Goal: Navigation & Orientation: Go to known website

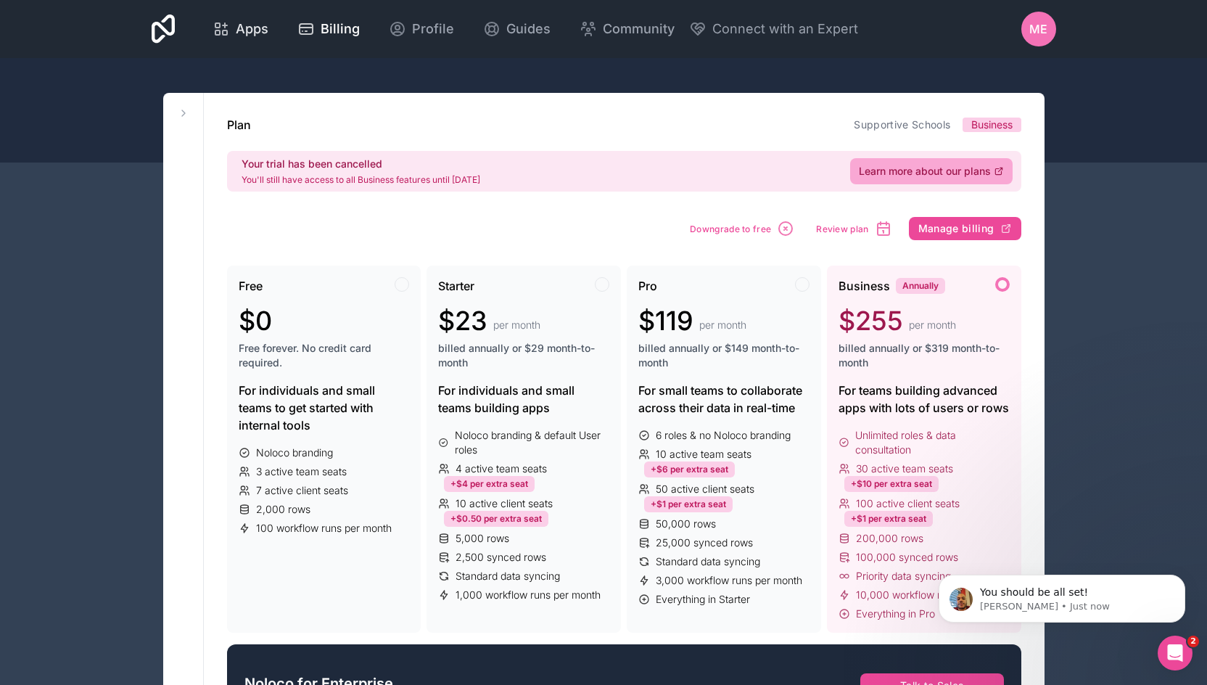
click at [246, 22] on span "Apps" at bounding box center [252, 29] width 33 height 20
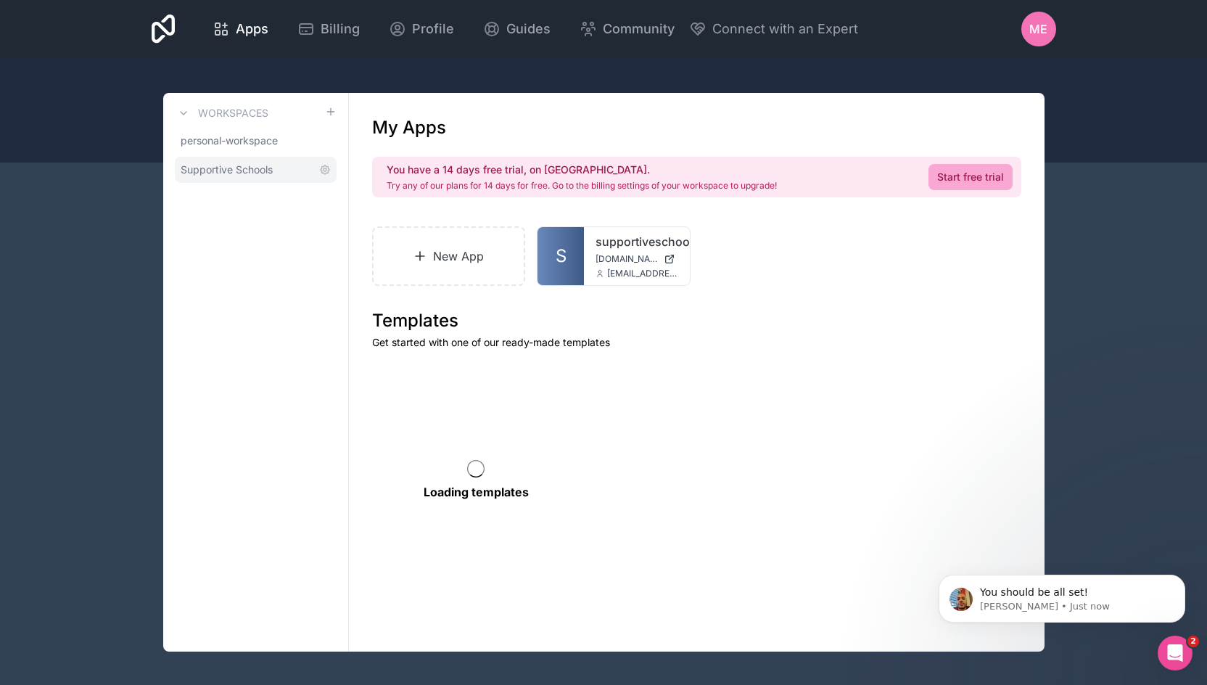
click at [223, 167] on span "Supportive Schools" at bounding box center [227, 170] width 92 height 15
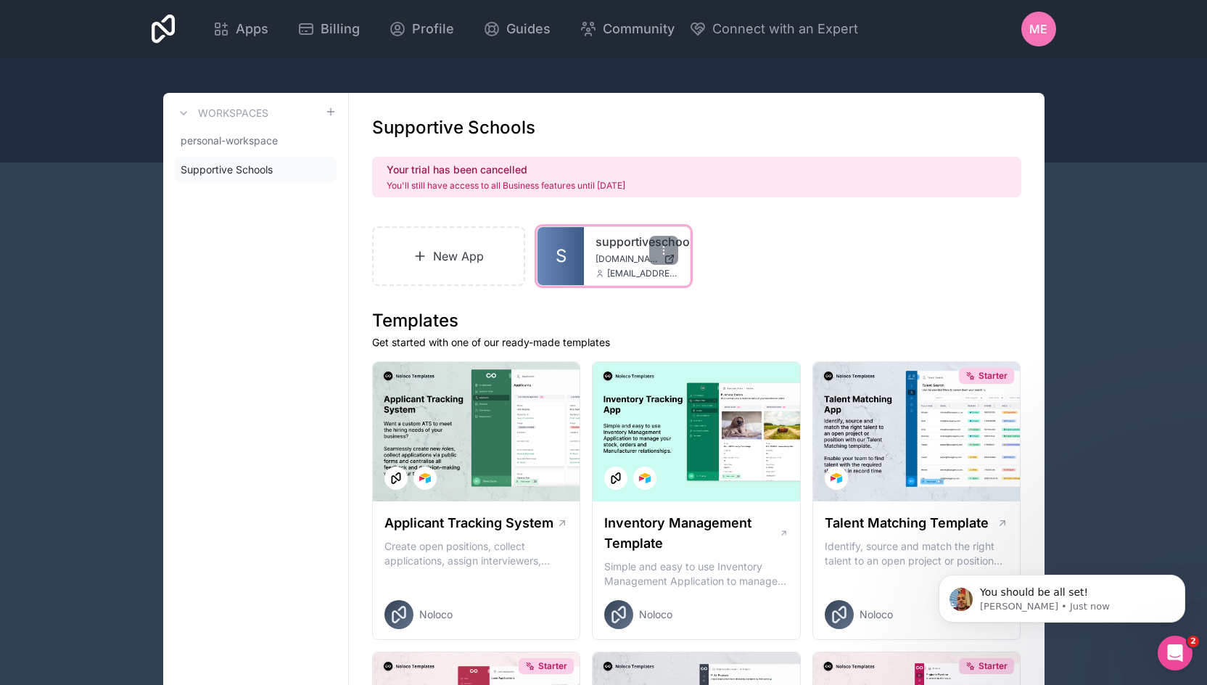
click at [605, 252] on div "supportiveschools [DOMAIN_NAME] [EMAIL_ADDRESS][DOMAIN_NAME]" at bounding box center [637, 256] width 106 height 58
click at [627, 239] on link "supportiveschools" at bounding box center [637, 241] width 83 height 17
